Goal: Communication & Community: Ask a question

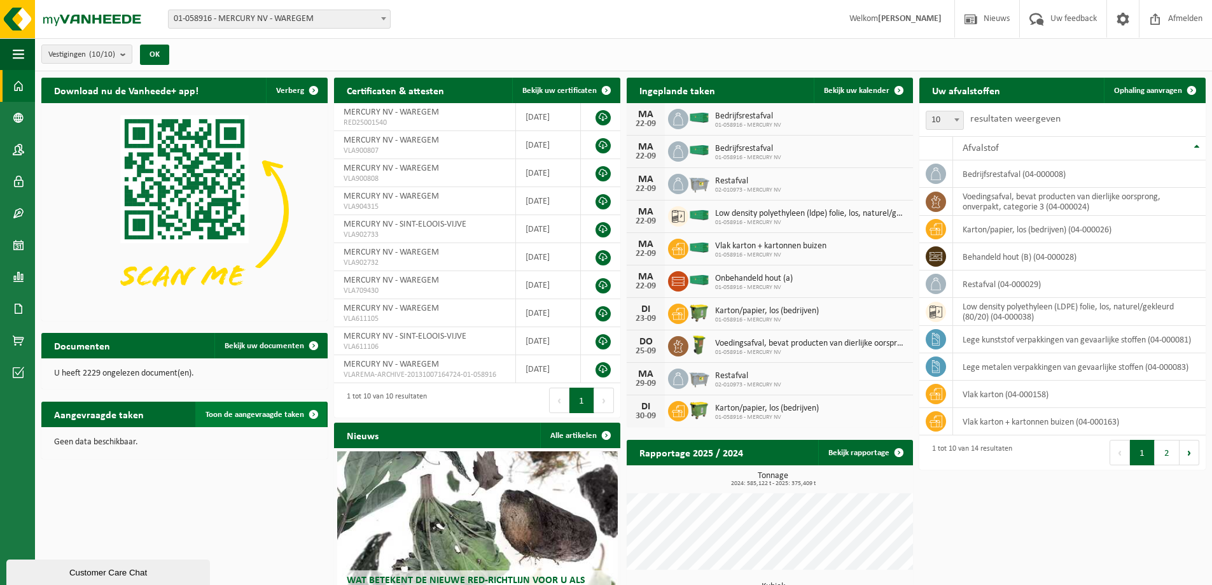
click at [311, 410] on span at bounding box center [313, 414] width 25 height 25
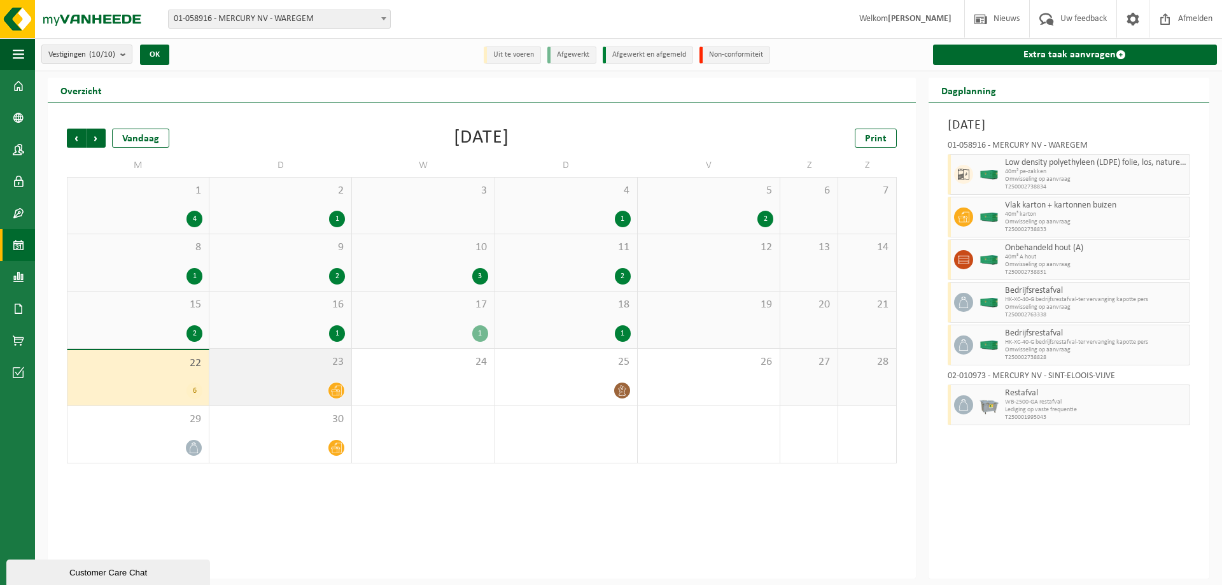
click at [314, 396] on div at bounding box center [280, 390] width 129 height 17
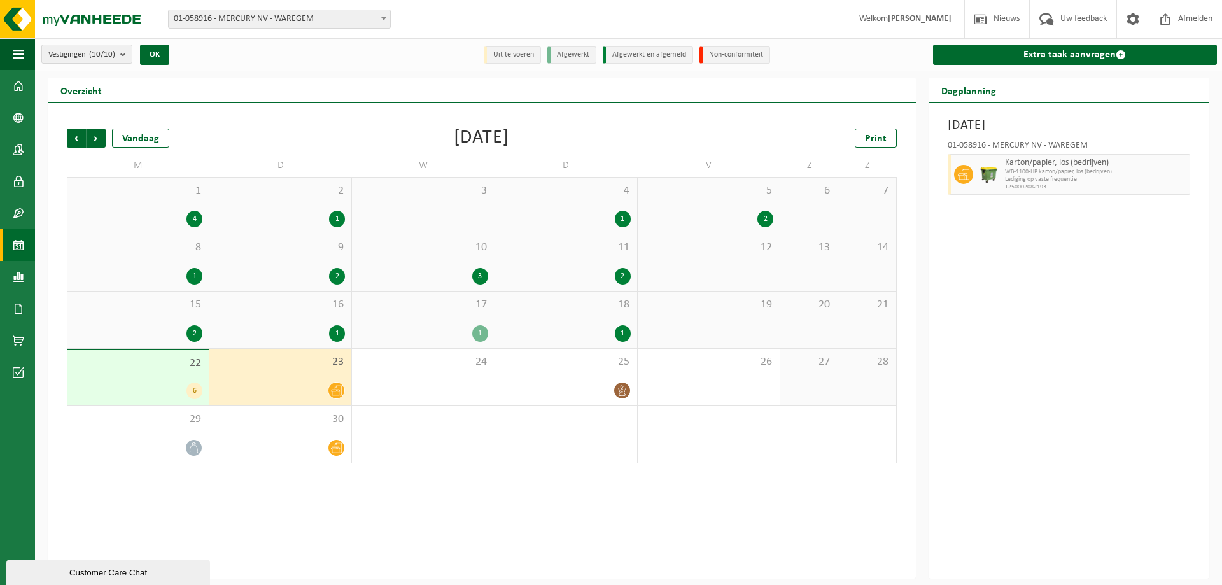
click at [171, 358] on span "22" at bounding box center [138, 363] width 129 height 14
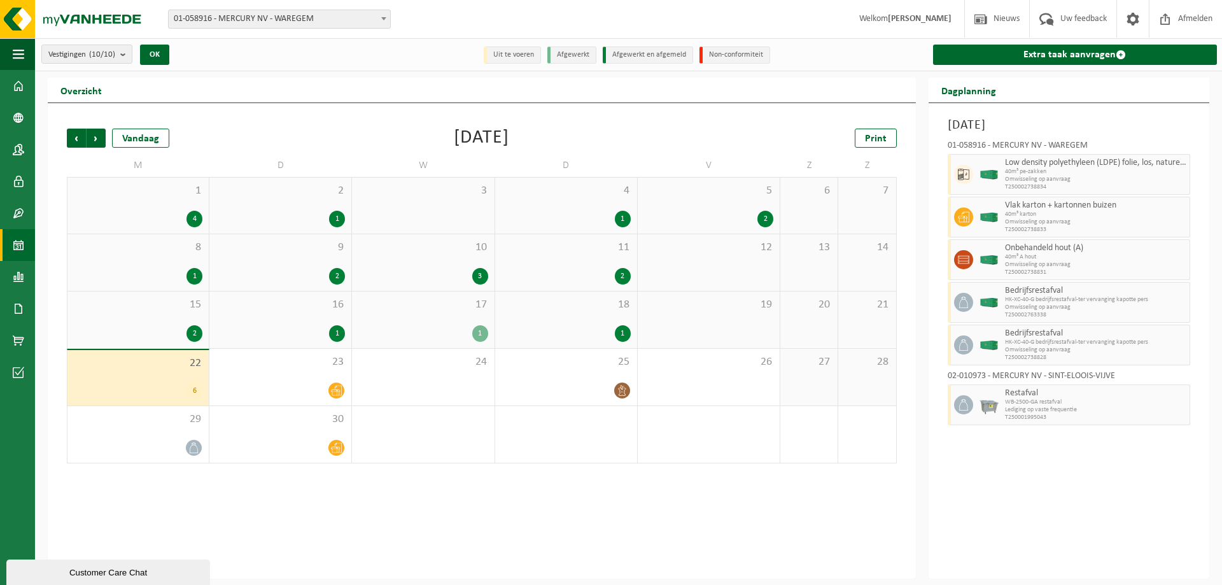
click at [104, 573] on div "Customer Care Chat" at bounding box center [108, 573] width 185 height 10
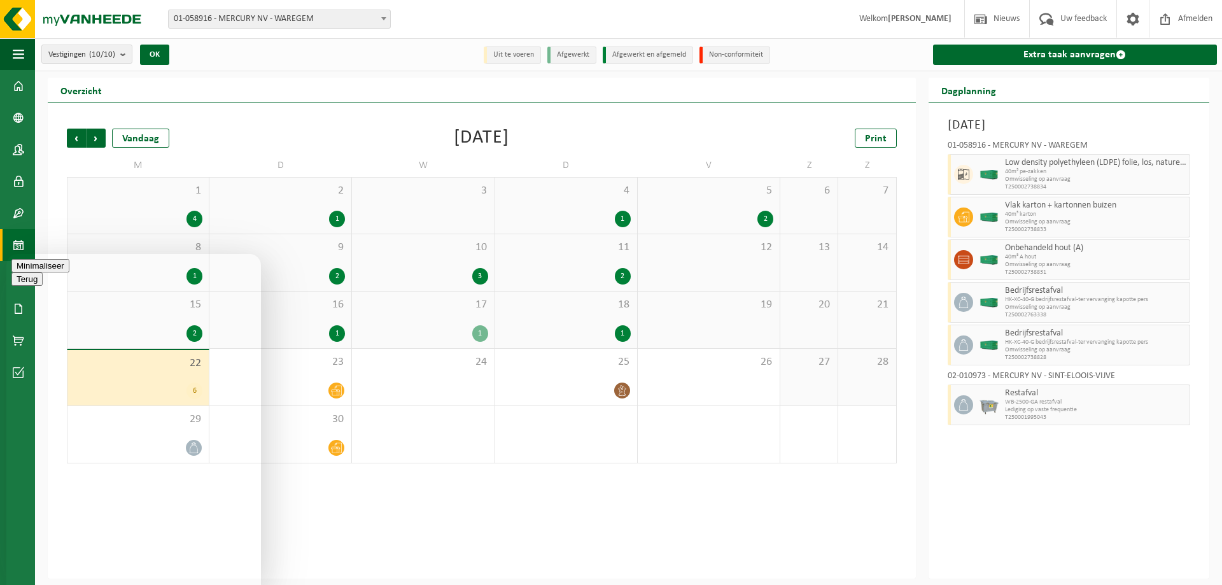
type textarea "g"
drag, startPoint x: 14, startPoint y: 584, endPoint x: 111, endPoint y: 571, distance: 98.2
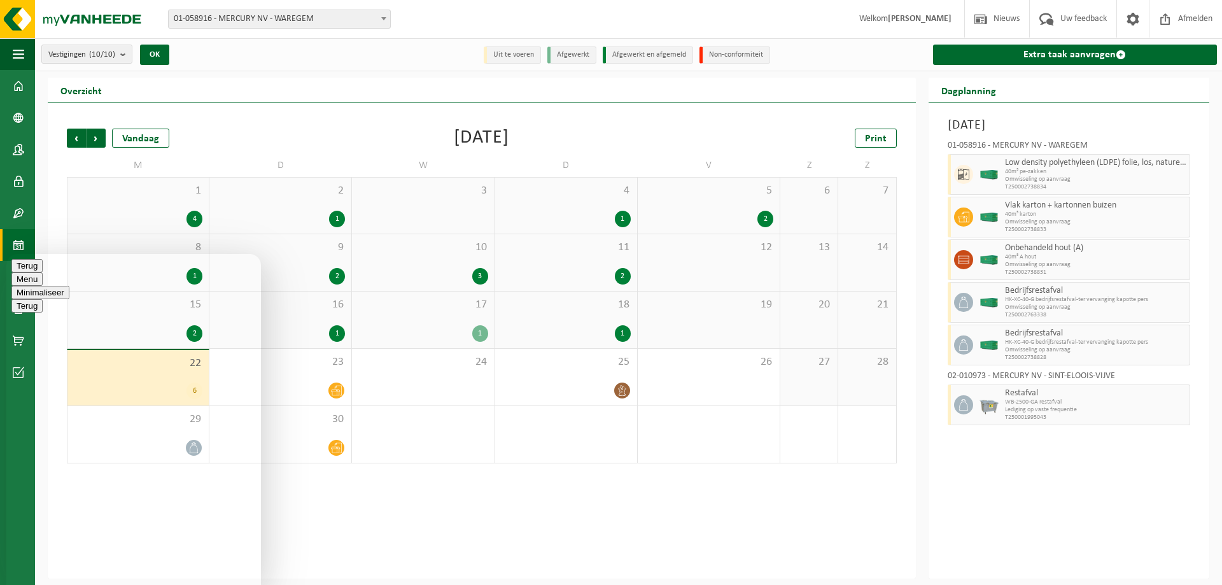
type textarea "hallo goeimorgen er was beloofd containers deze morgen optehalen krijg klein be…"
type textarea "er zijn 4 containers ingepland vorigre week woensdag"
type textarea "ja is juist"
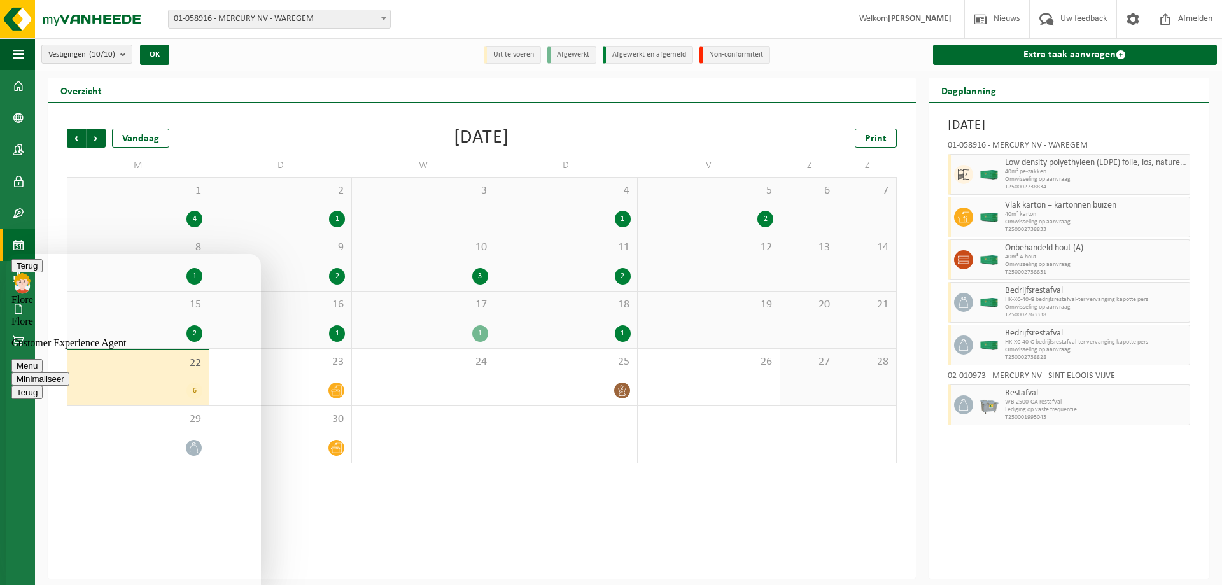
scroll to position [186, 0]
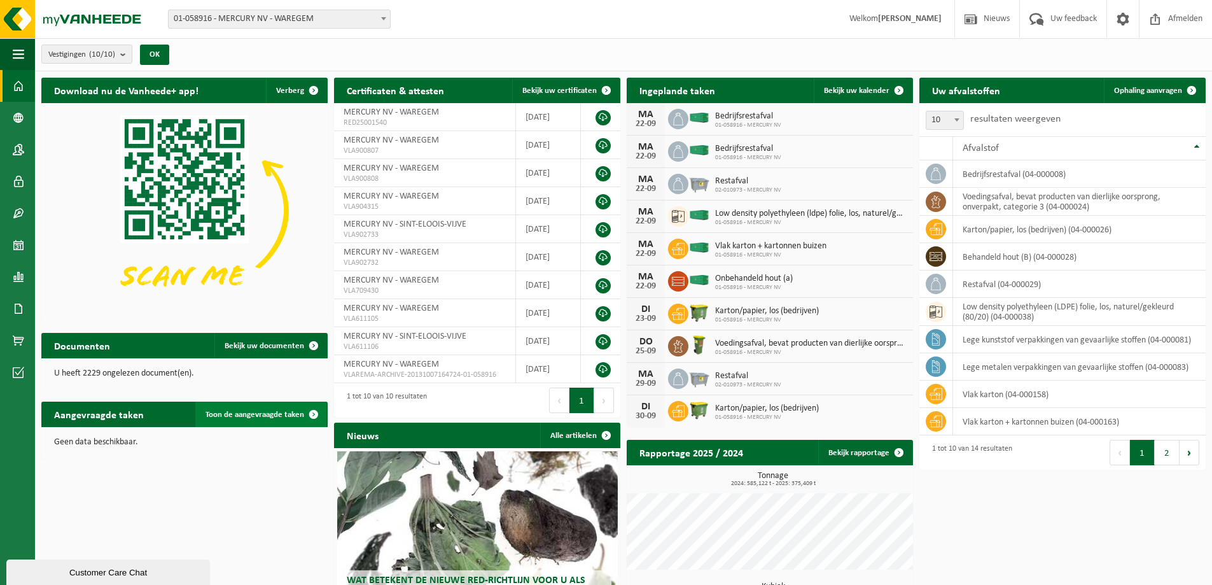
click at [293, 414] on span "Toon de aangevraagde taken" at bounding box center [255, 414] width 99 height 8
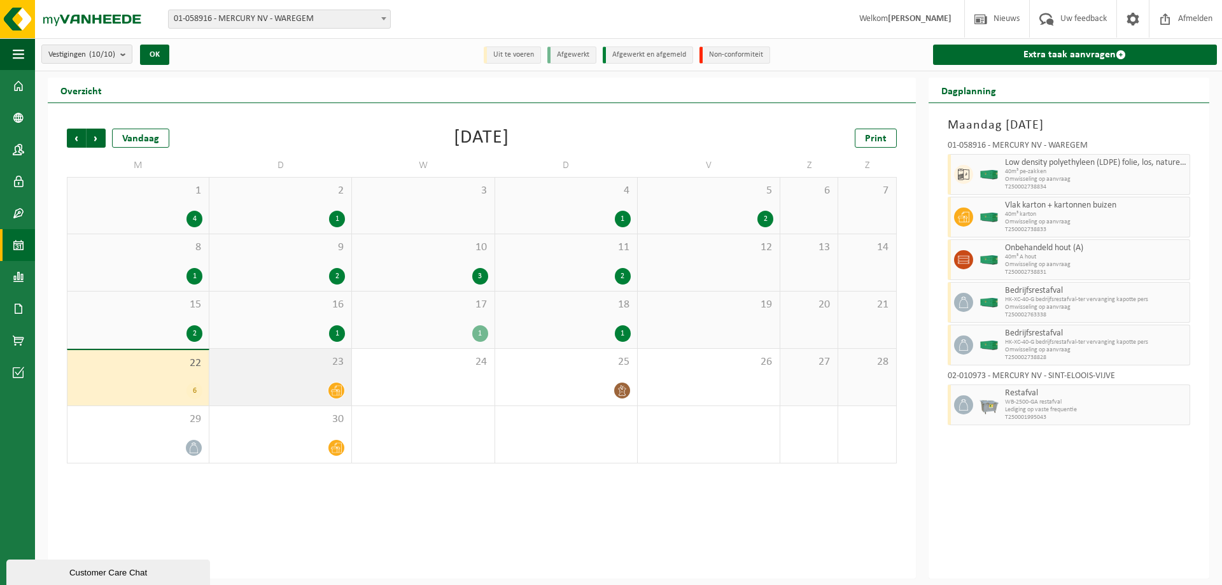
click at [255, 381] on div "23" at bounding box center [280, 377] width 142 height 57
